Goal: Task Accomplishment & Management: Use online tool/utility

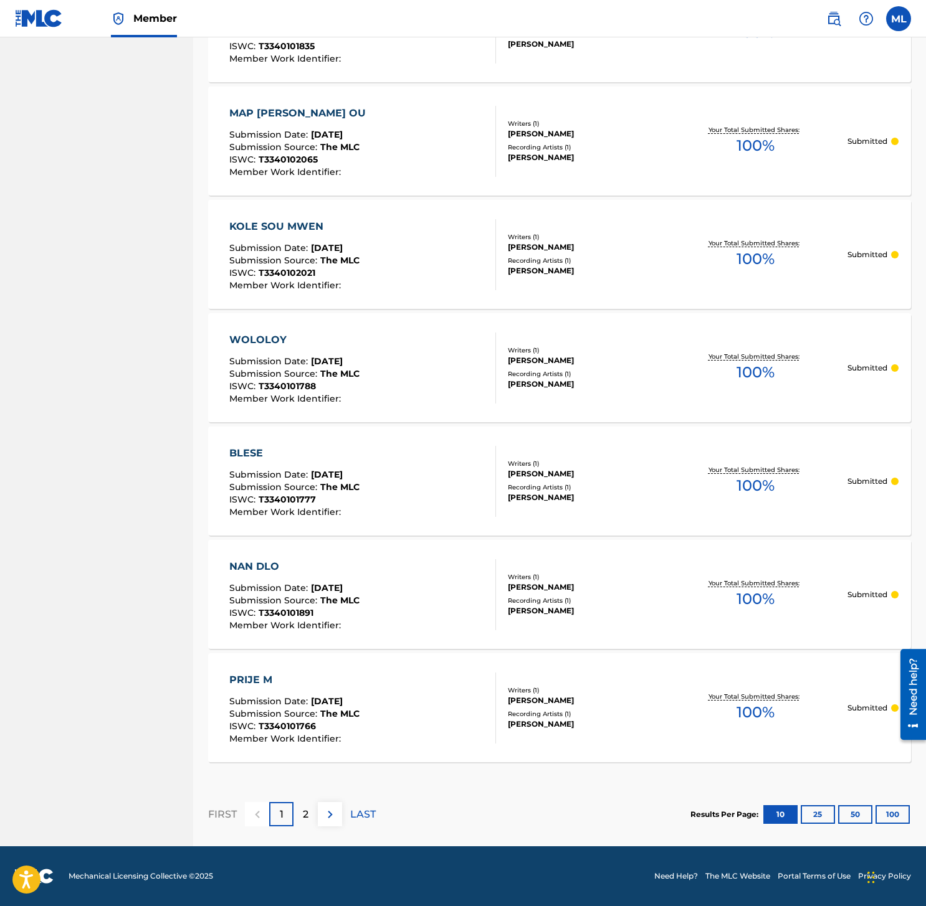
click at [312, 813] on div "2" at bounding box center [305, 814] width 24 height 24
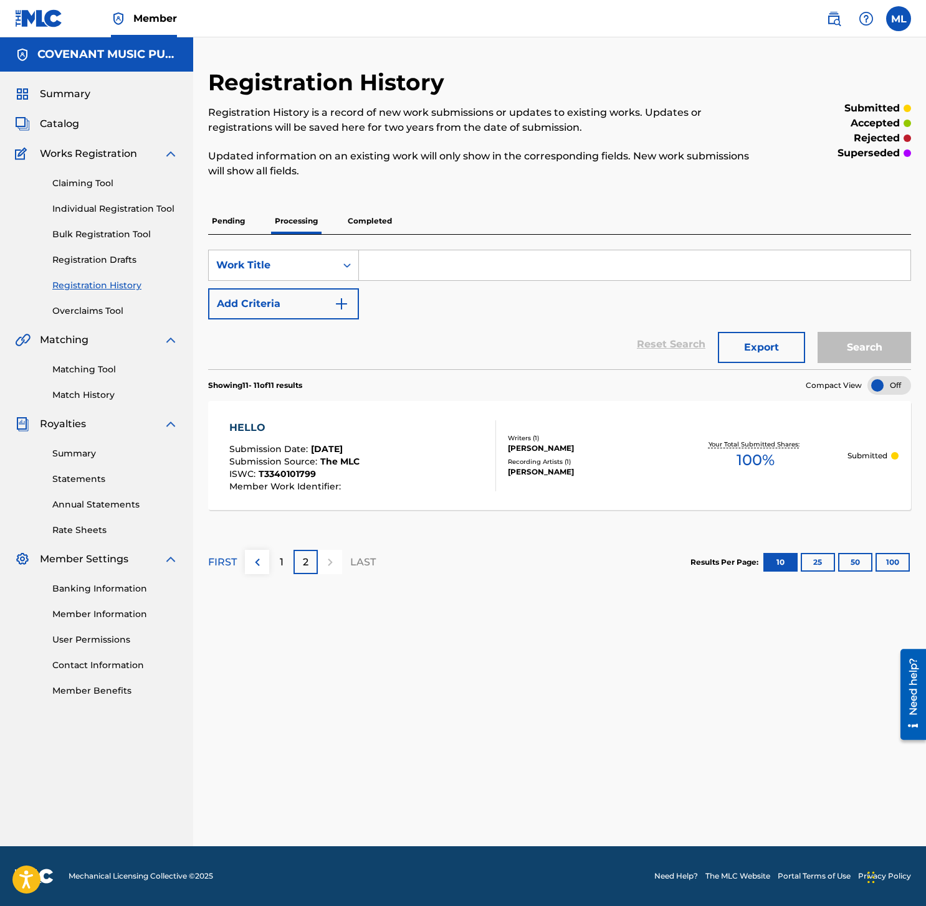
click at [364, 232] on p "Completed" at bounding box center [370, 221] width 52 height 26
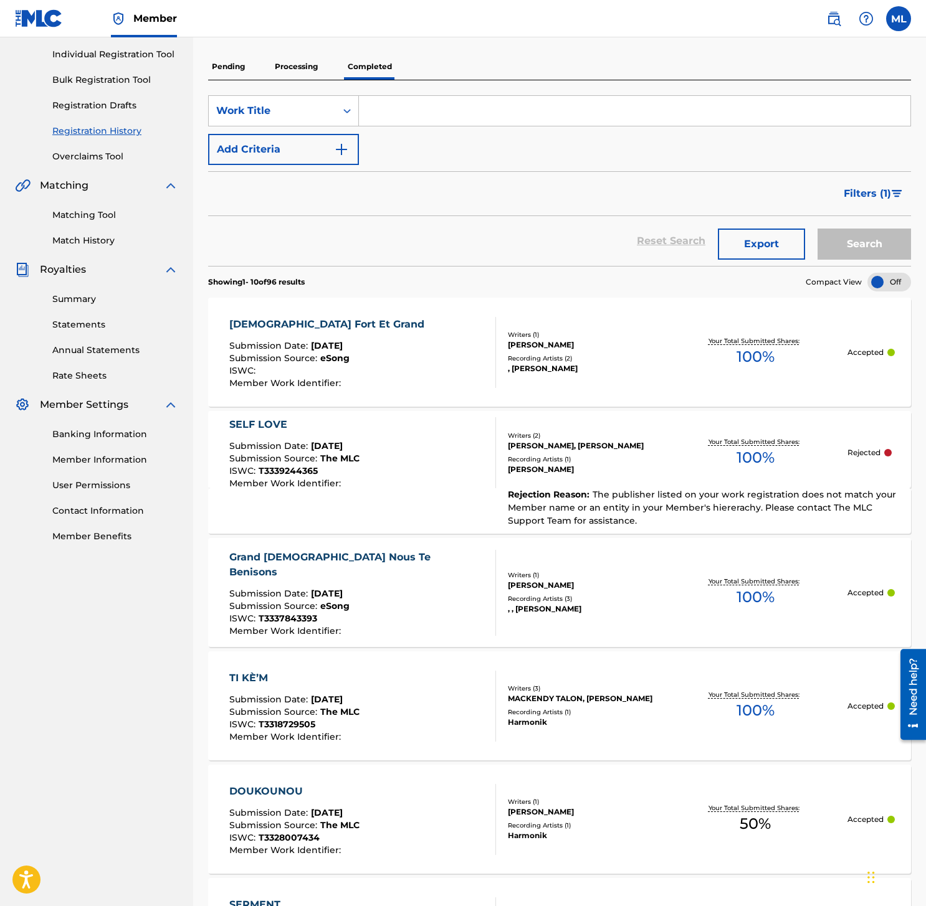
scroll to position [193, 0]
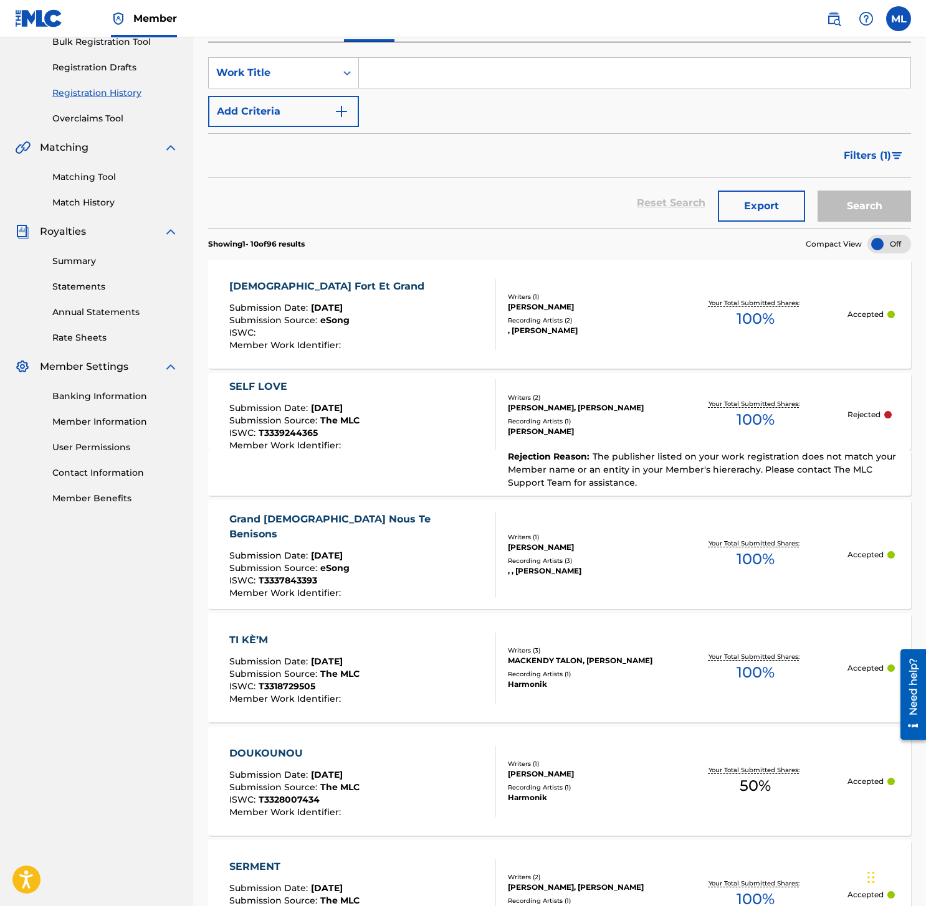
click at [554, 447] on div "SELF LOVE Submission Date : [DATE] Submission Source : The MLC ISWC : T33392443…" at bounding box center [559, 411] width 703 height 77
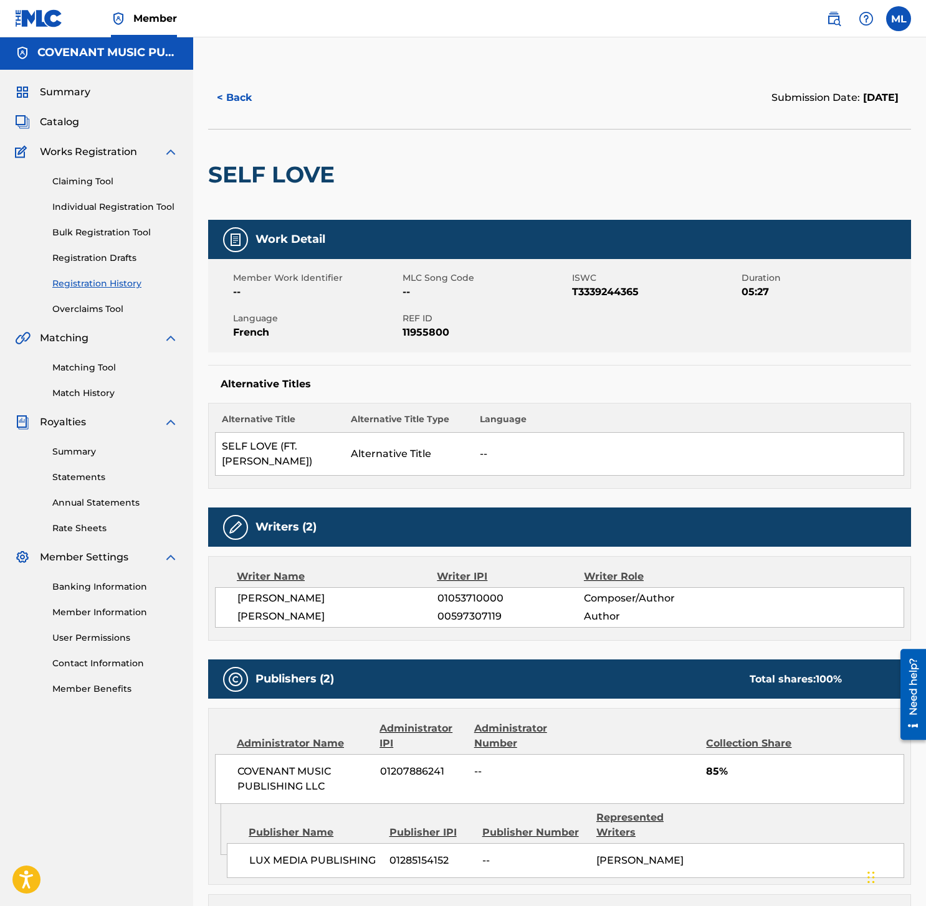
scroll to position [3, 0]
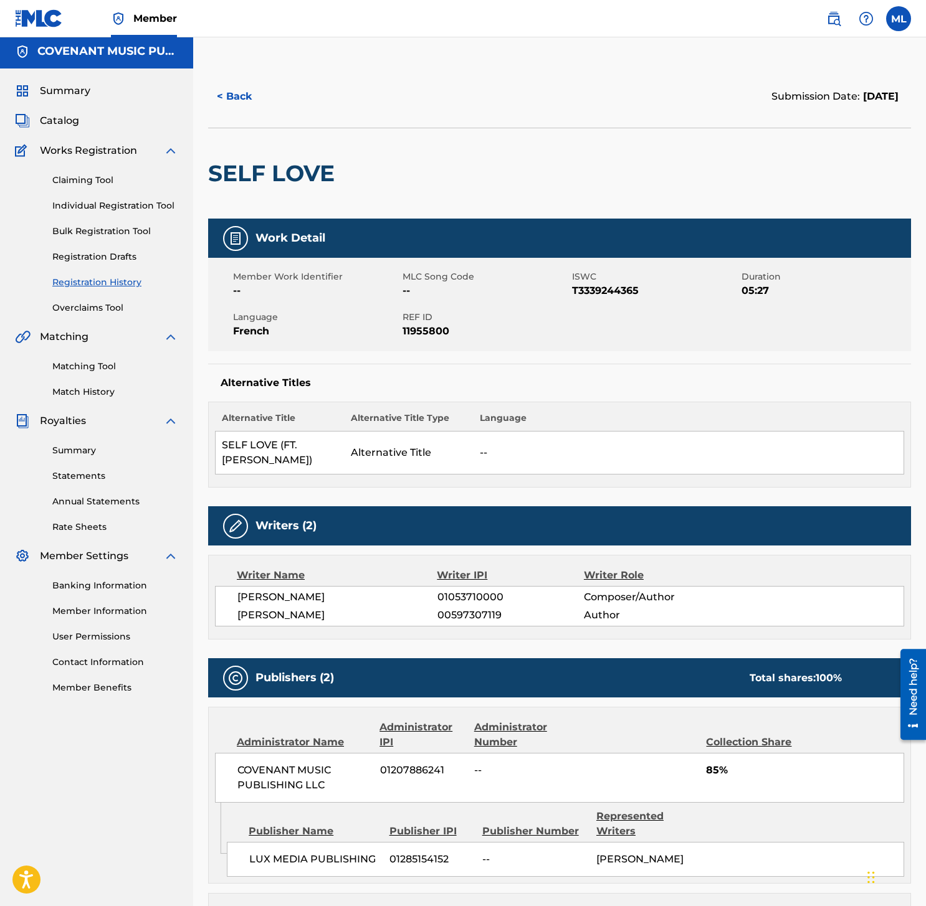
click at [227, 99] on button "< Back" at bounding box center [245, 96] width 75 height 31
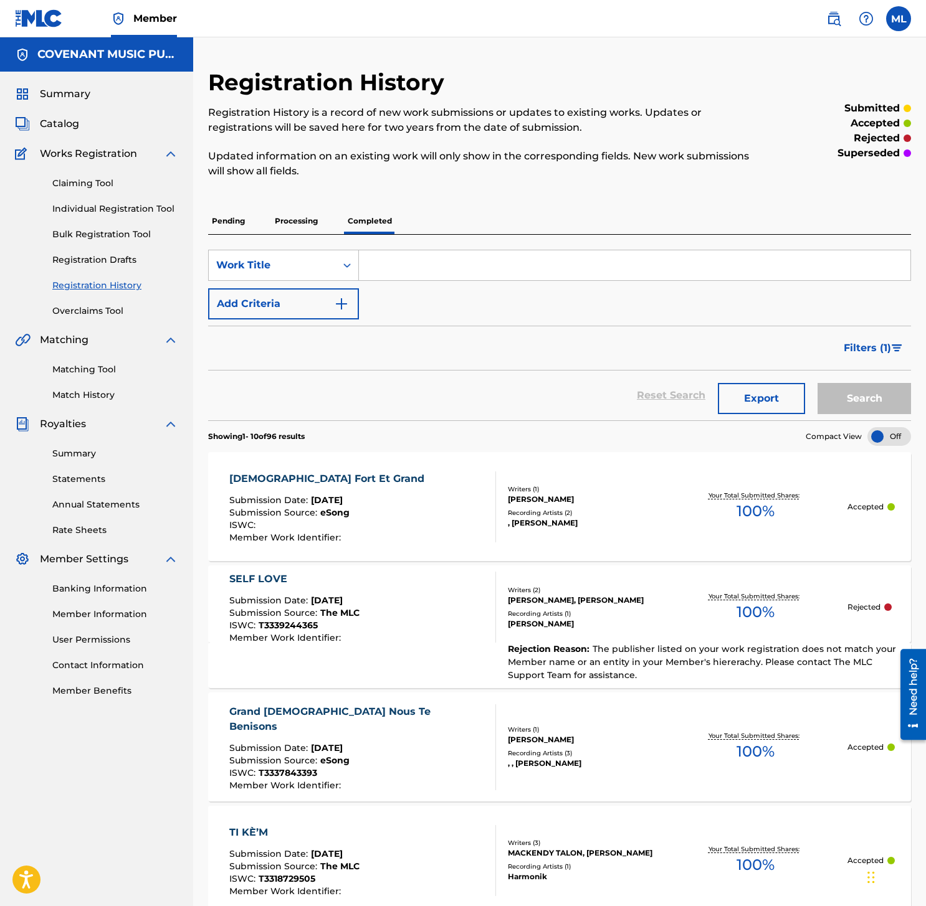
click at [319, 219] on p "Processing" at bounding box center [296, 221] width 50 height 26
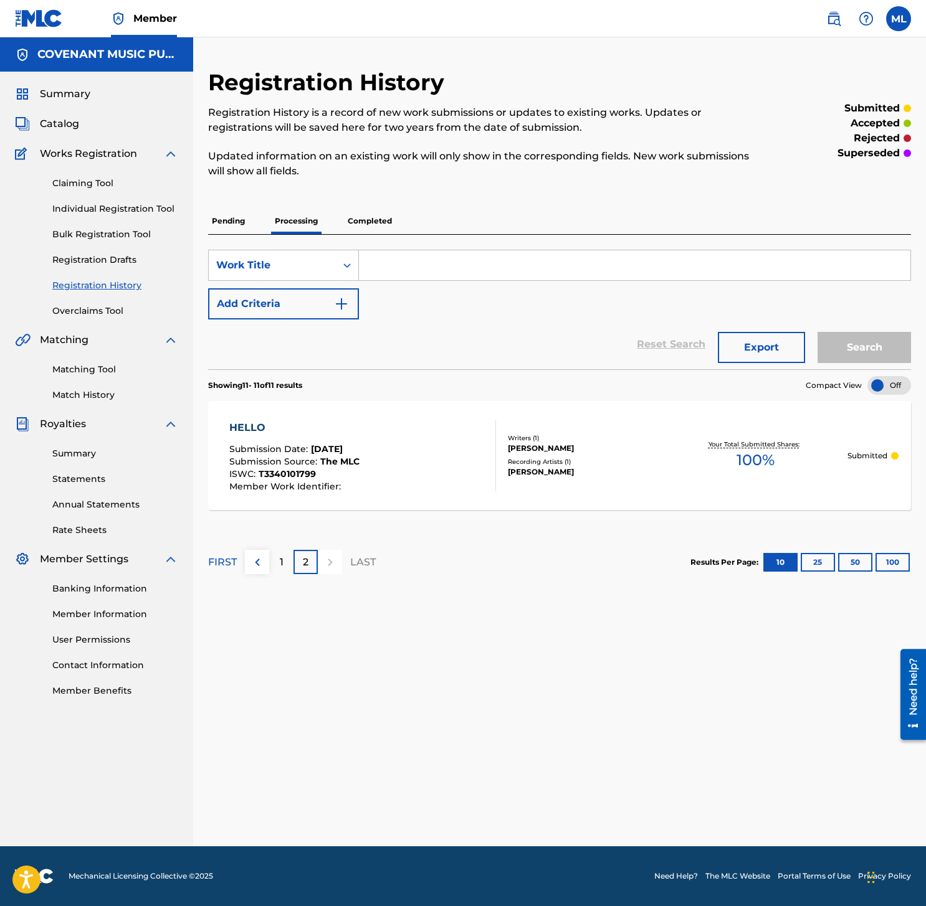
click at [238, 222] on p "Pending" at bounding box center [228, 221] width 40 height 26
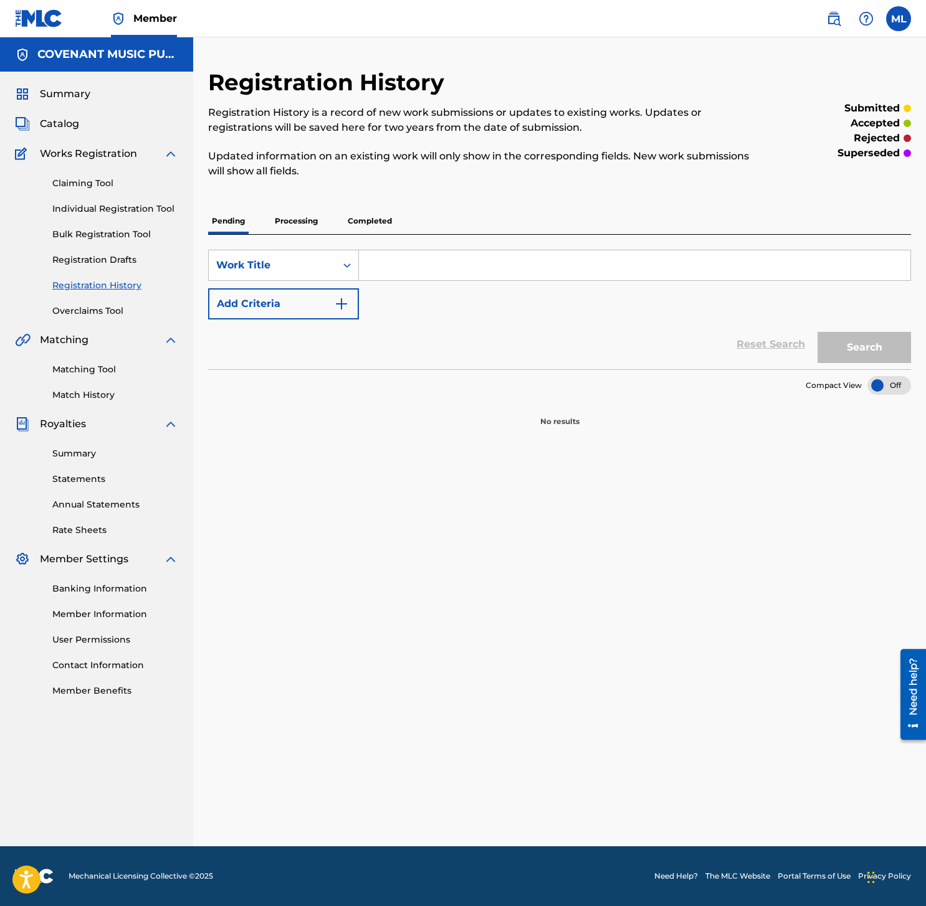
click at [104, 311] on link "Overclaims Tool" at bounding box center [115, 311] width 126 height 13
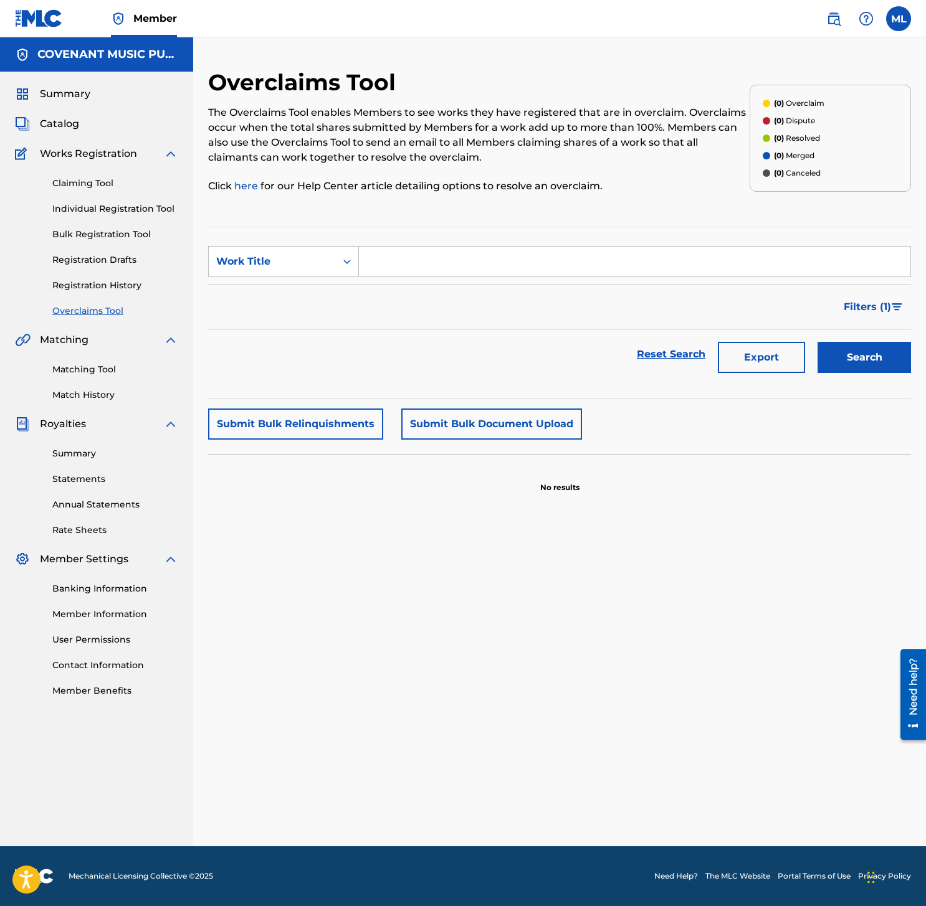
click at [454, 423] on button "Submit Bulk Document Upload" at bounding box center [491, 424] width 181 height 31
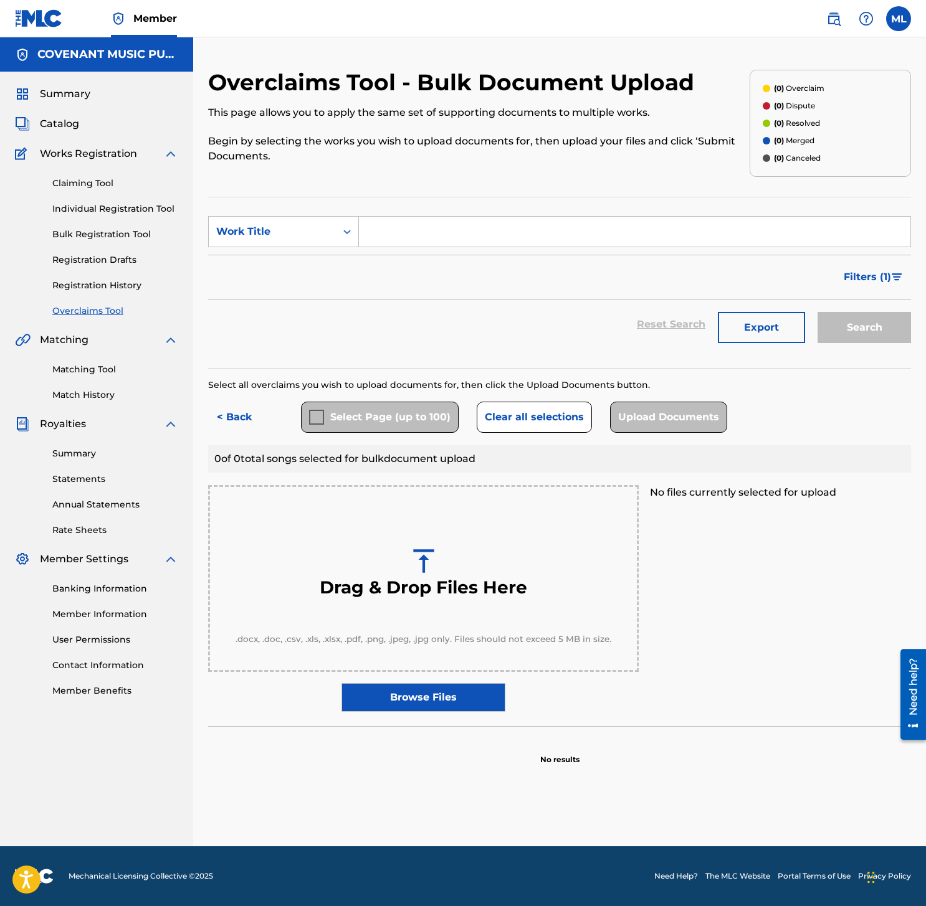
click at [229, 414] on button "< Back" at bounding box center [245, 417] width 75 height 31
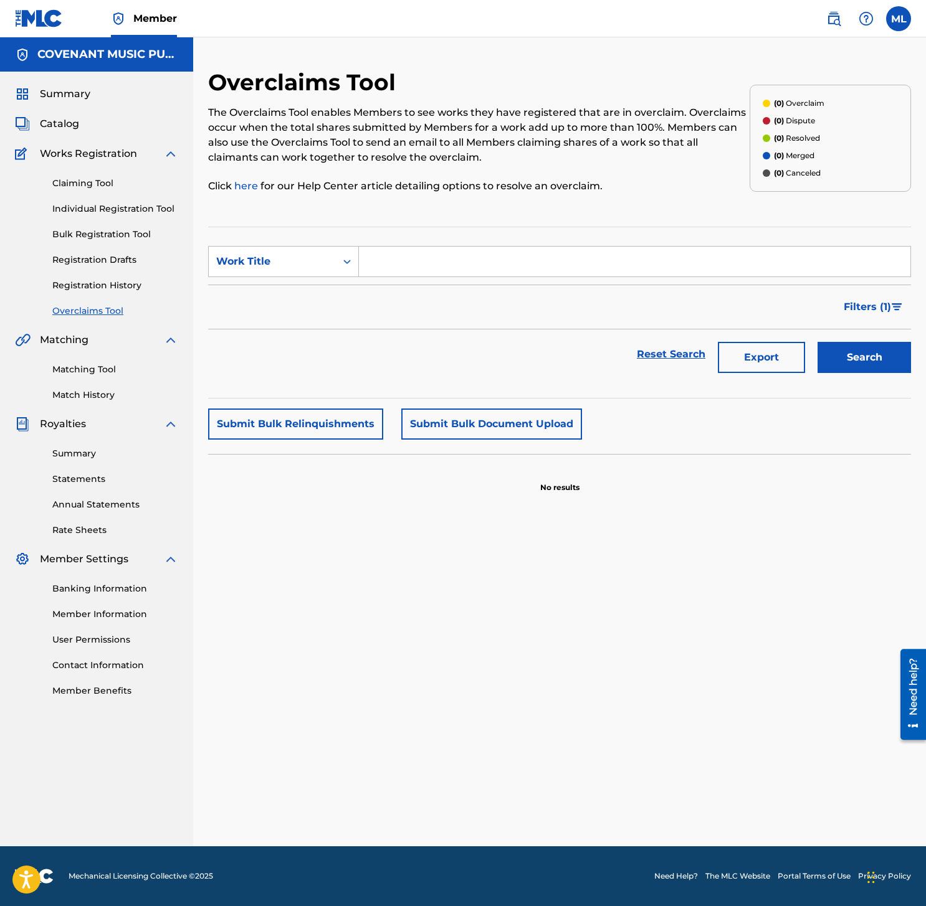
click at [47, 123] on span "Catalog" at bounding box center [59, 123] width 39 height 15
